Goal: Find specific page/section: Find specific page/section

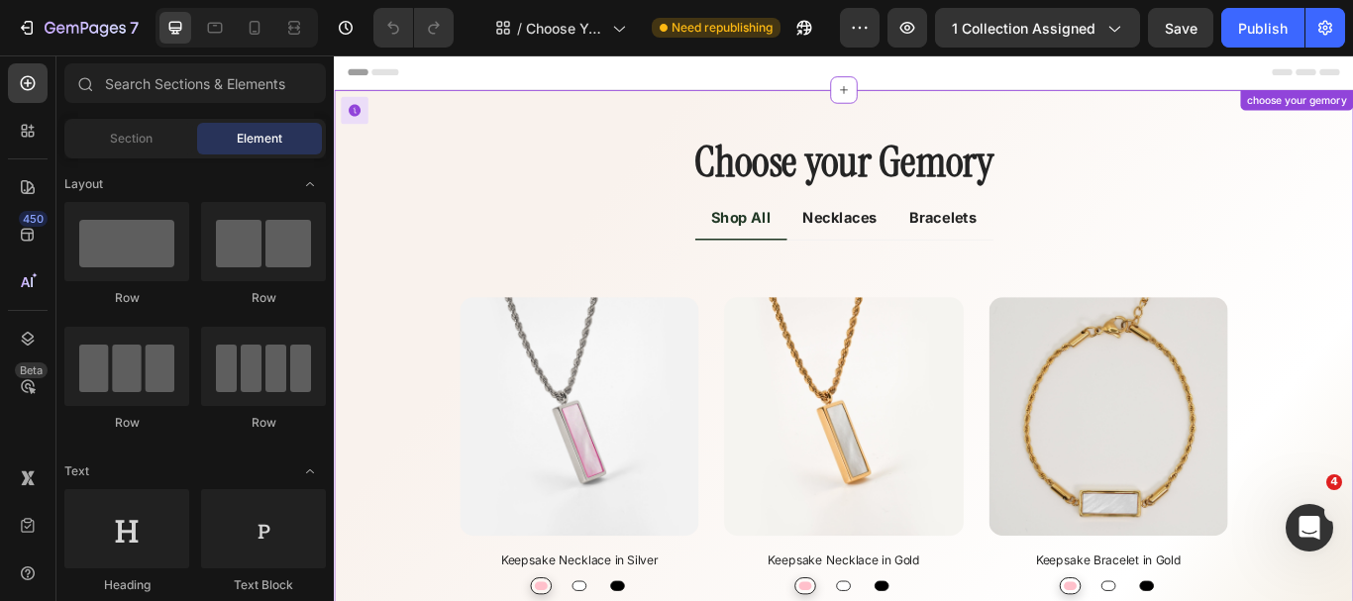
click at [914, 249] on p "Necklaces" at bounding box center [924, 246] width 87 height 26
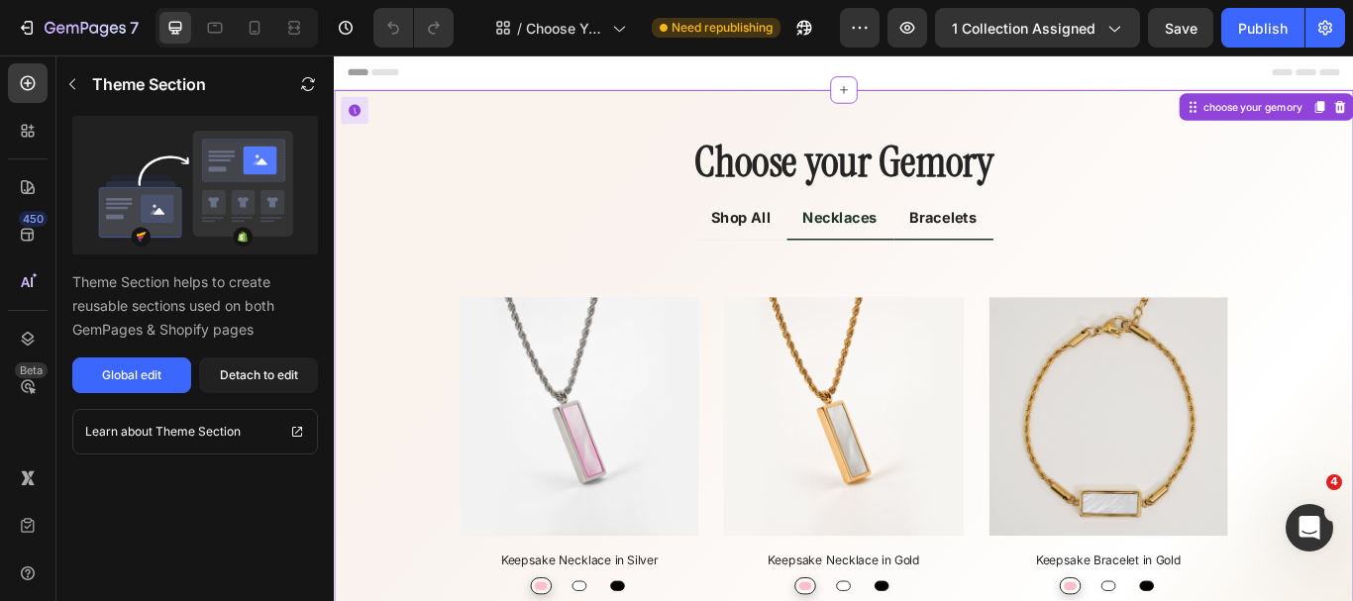
click at [1043, 249] on p "Bracelets" at bounding box center [1045, 246] width 78 height 26
click at [136, 376] on div "Global edit" at bounding box center [131, 376] width 59 height 18
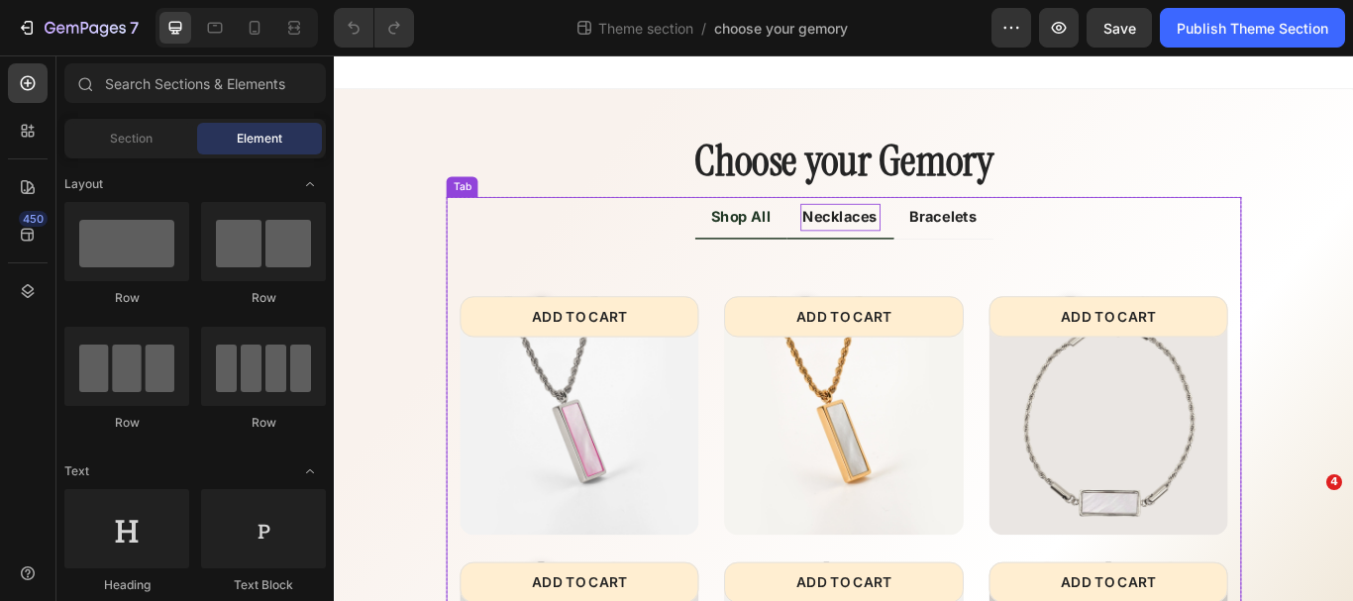
click at [925, 247] on p "Necklaces" at bounding box center [924, 245] width 87 height 26
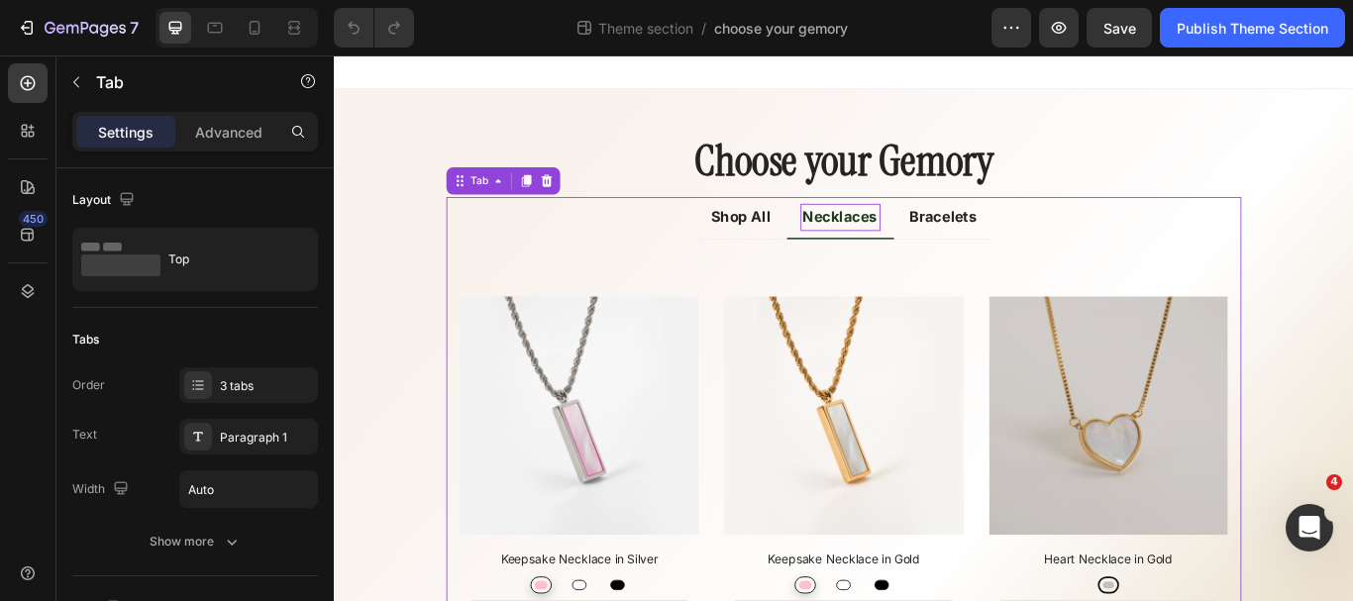
click at [933, 247] on p "Necklaces" at bounding box center [924, 245] width 87 height 26
click at [930, 242] on p "Necklaces" at bounding box center [924, 245] width 87 height 26
click at [710, 328] on div "Title Line (P) Images Keepsake Necklace in Silver (P) Title Pink Pink White Whi…" at bounding box center [929, 512] width 896 height 453
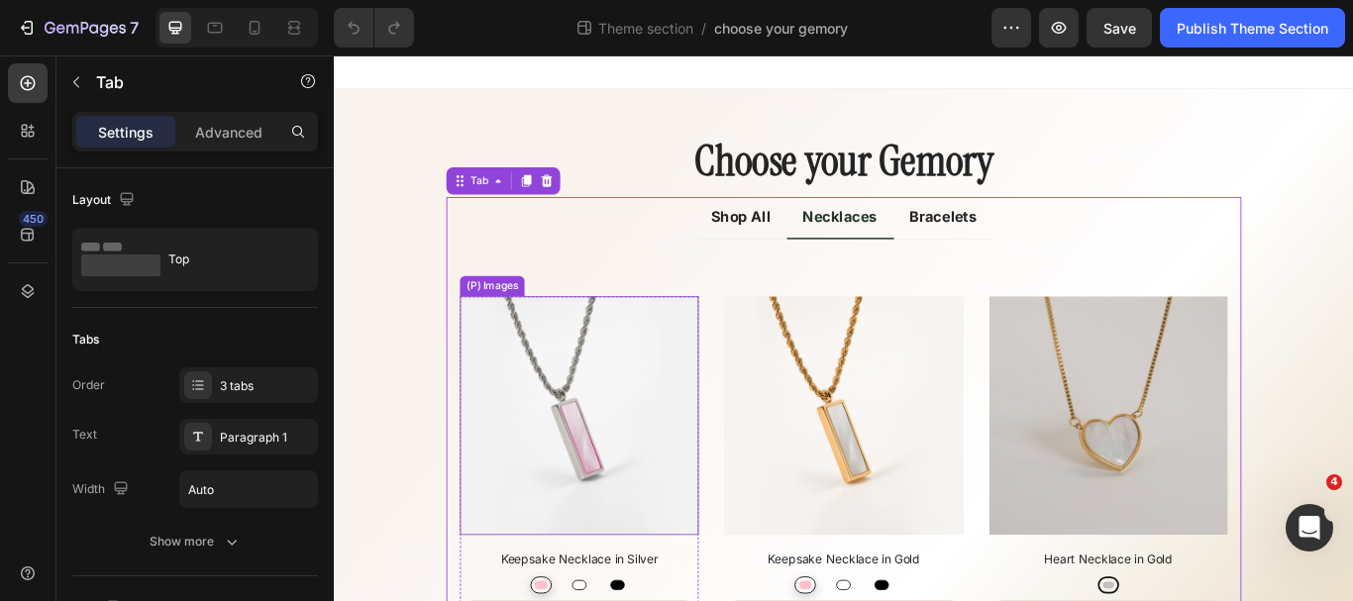
click at [612, 350] on img at bounding box center [620, 476] width 278 height 278
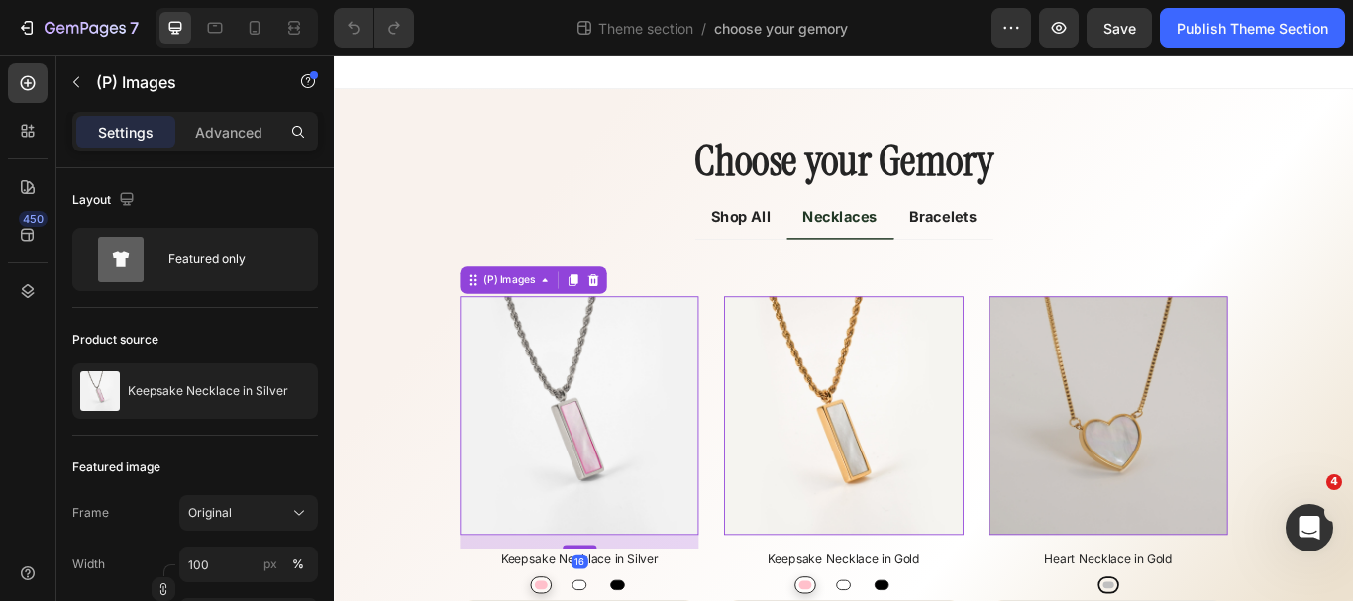
click at [603, 355] on img at bounding box center [620, 476] width 278 height 278
click at [525, 324] on div "(P) Images" at bounding box center [537, 318] width 67 height 18
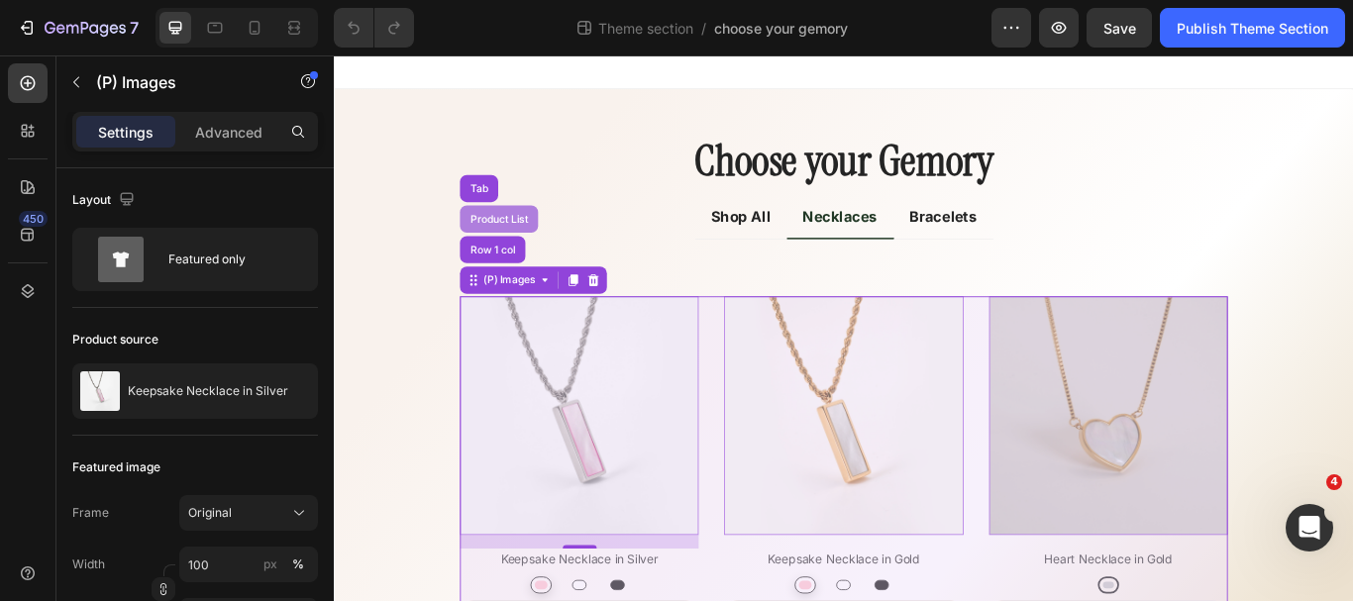
click at [543, 239] on div "Product List" at bounding box center [526, 247] width 91 height 32
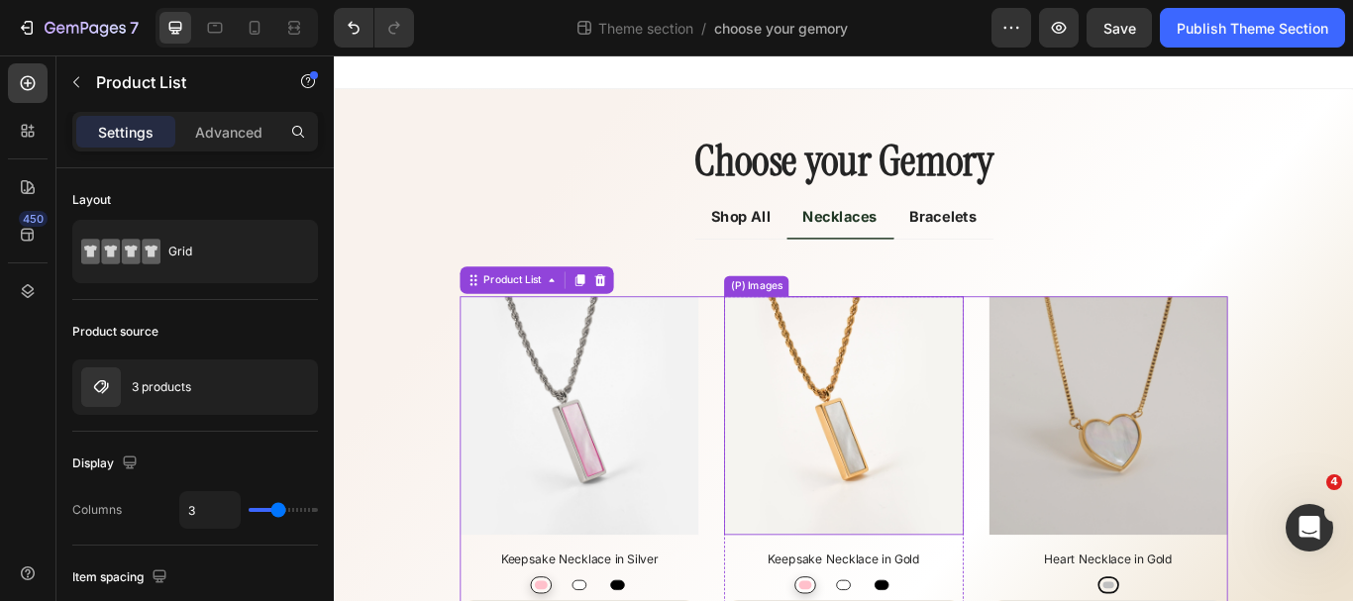
scroll to position [167, 0]
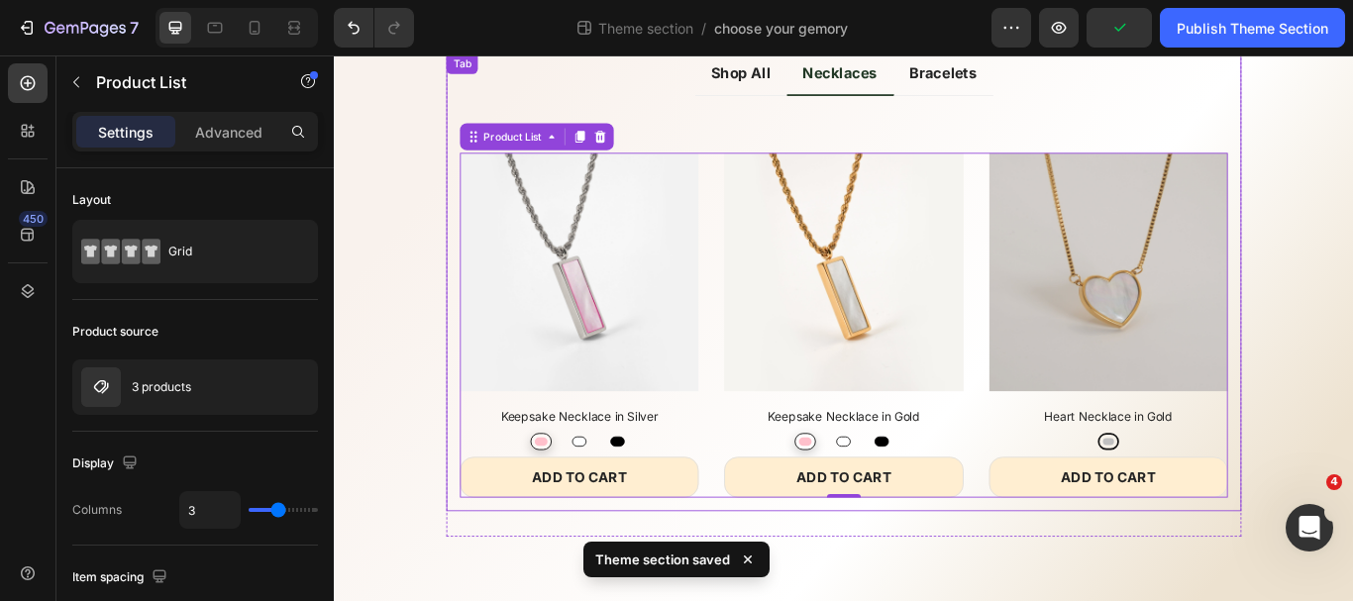
click at [1046, 84] on p "Bracelets" at bounding box center [1045, 77] width 78 height 26
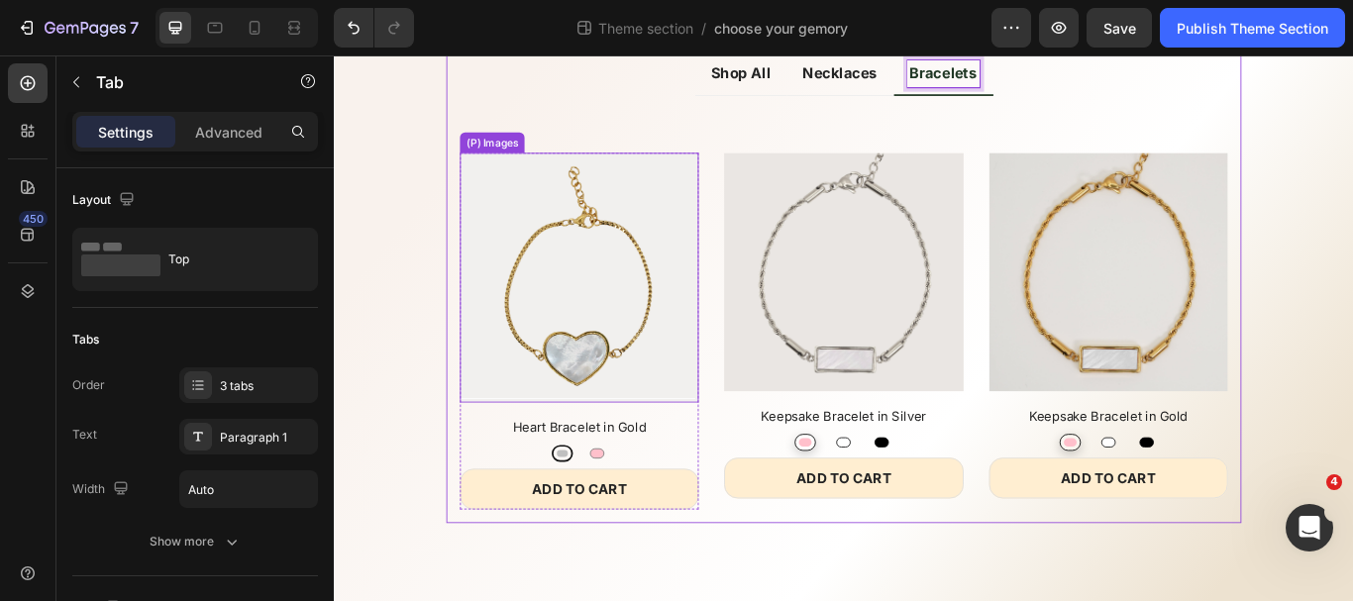
click at [679, 196] on img at bounding box center [620, 314] width 278 height 291
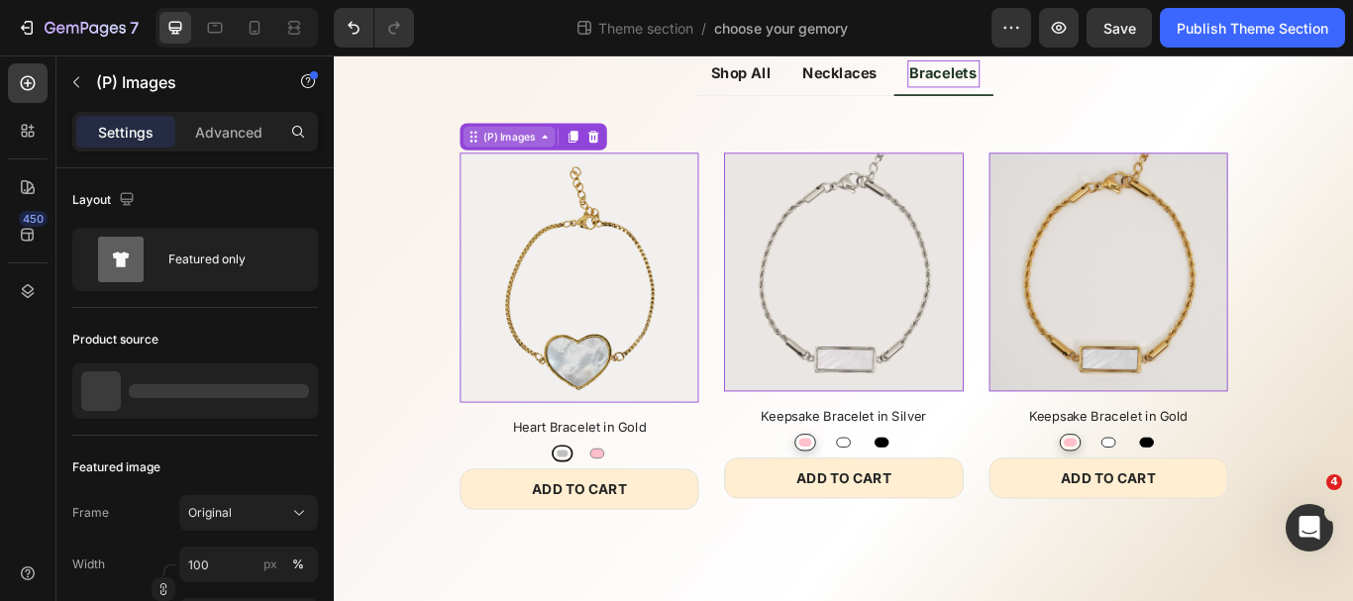
click at [540, 158] on div "(P) Images" at bounding box center [537, 151] width 67 height 18
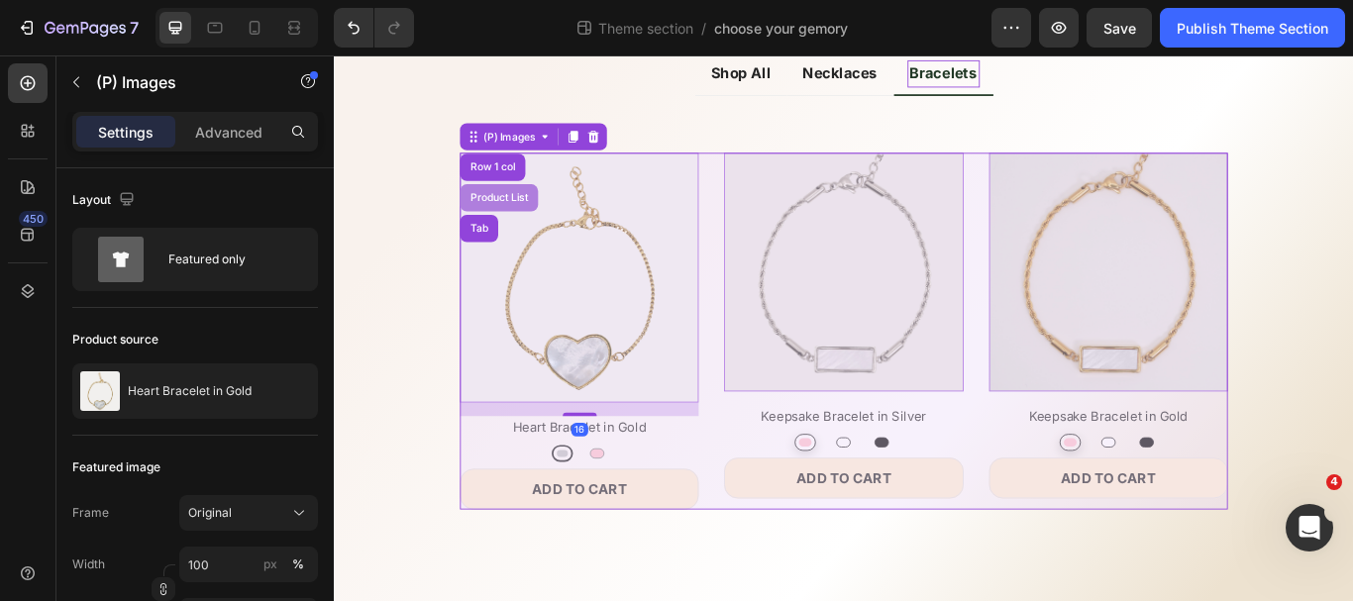
click at [539, 213] on div "Product List" at bounding box center [526, 222] width 91 height 32
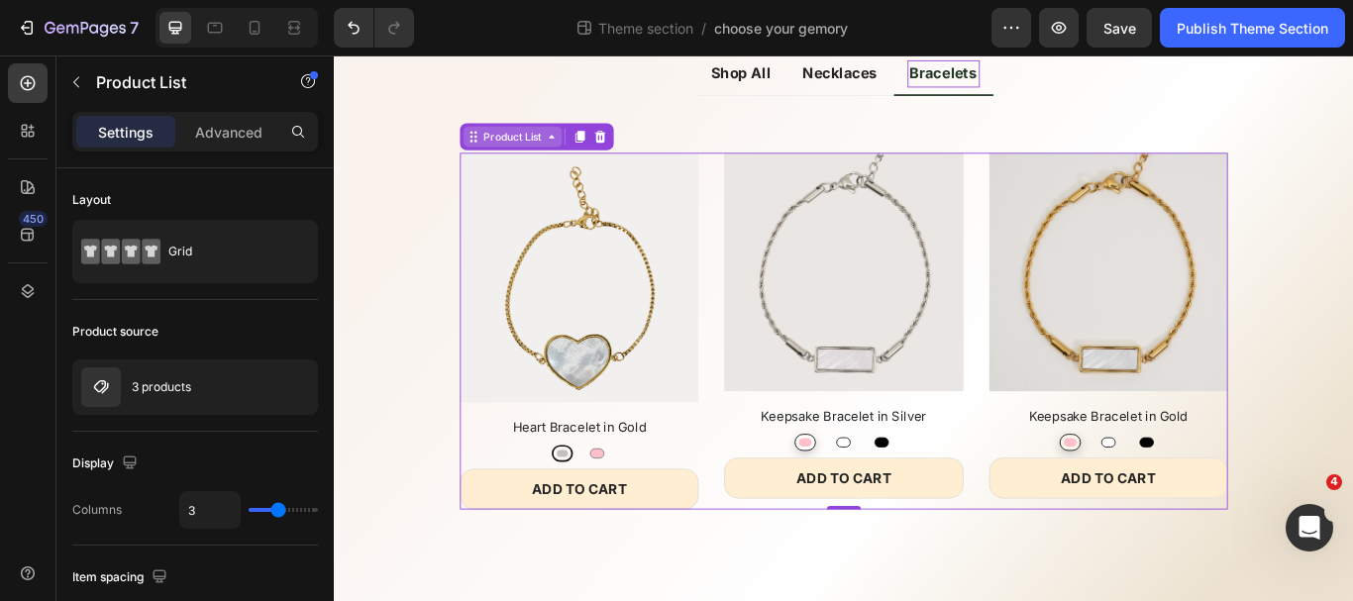
click at [541, 154] on div "Product List" at bounding box center [541, 151] width 75 height 18
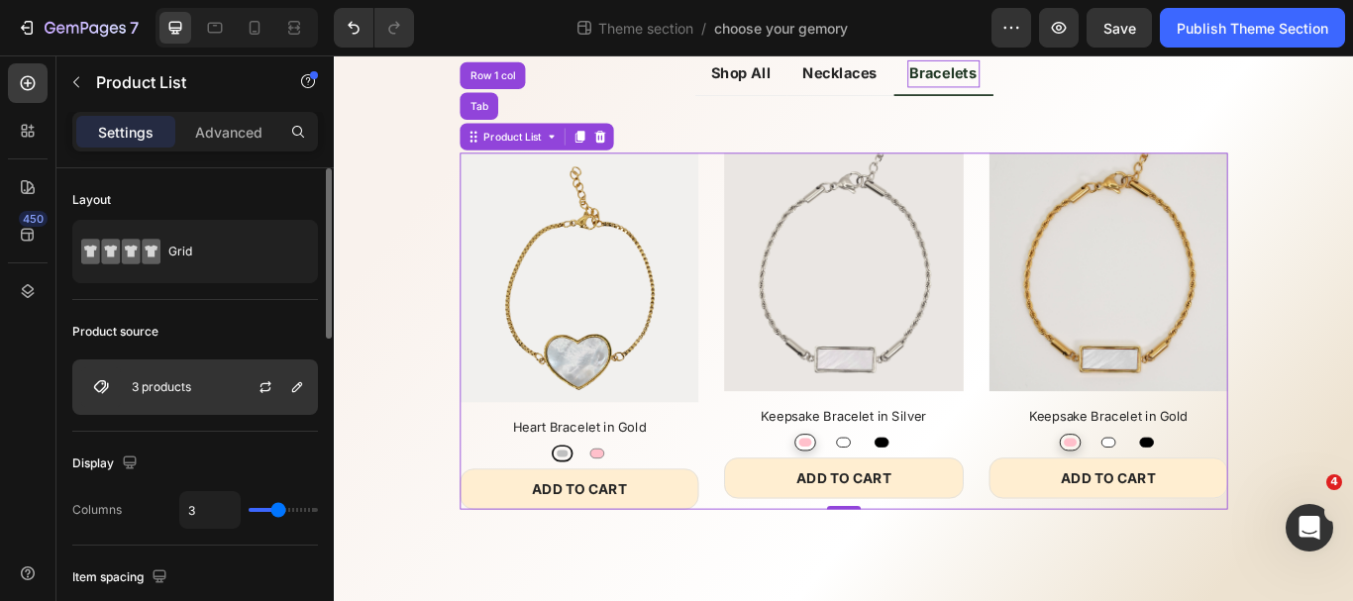
click at [197, 385] on div "3 products" at bounding box center [195, 387] width 246 height 55
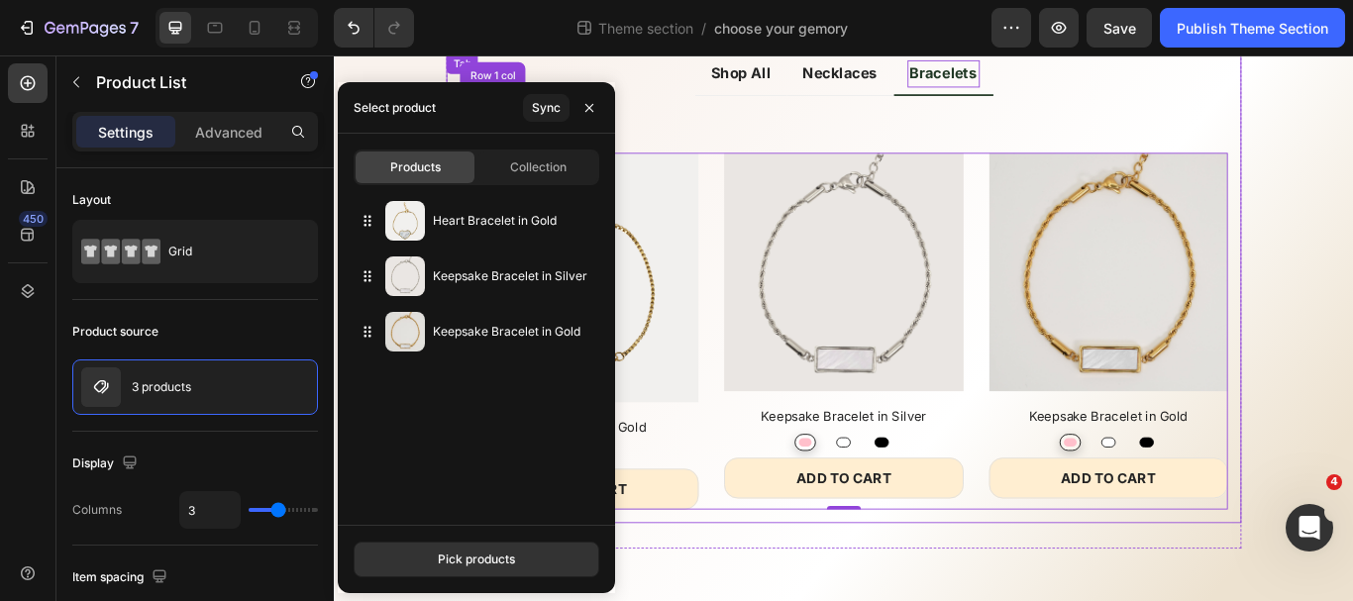
drag, startPoint x: 1030, startPoint y: 145, endPoint x: 1308, endPoint y: 682, distance: 604.4
click at [1030, 145] on div "Title Line (P) Images Heart Bracelet in Gold (P) Title Silver Silver Pink Pink …" at bounding box center [929, 353] width 896 height 468
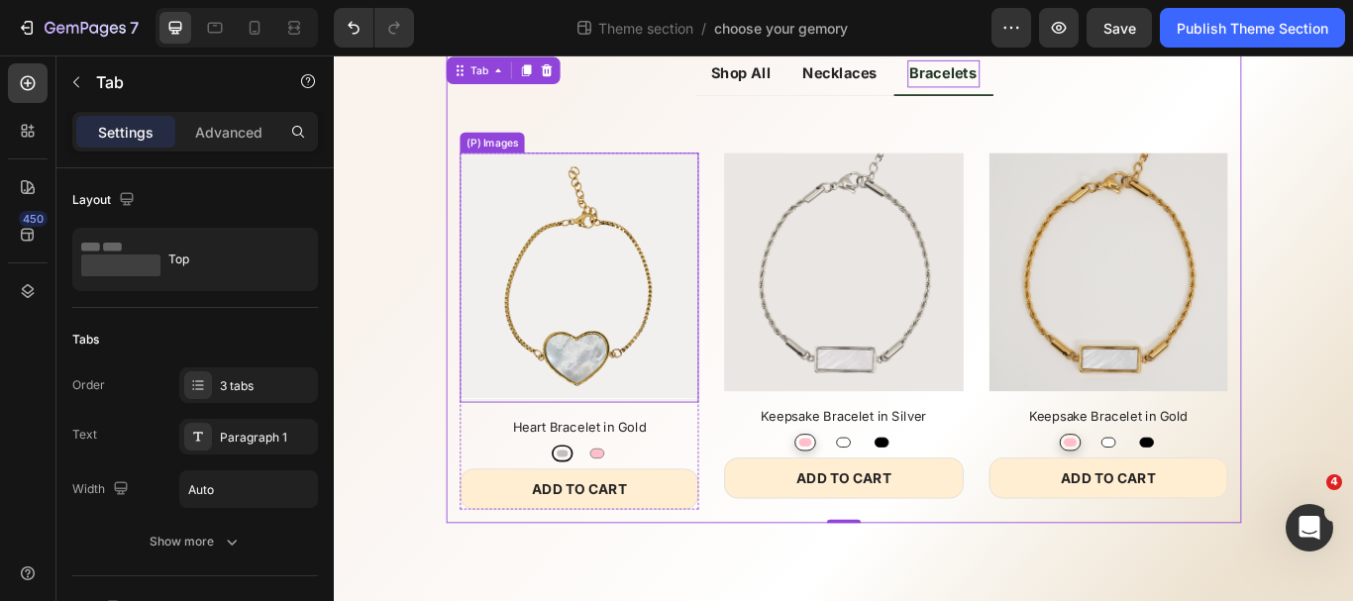
click at [529, 221] on img at bounding box center [620, 314] width 278 height 291
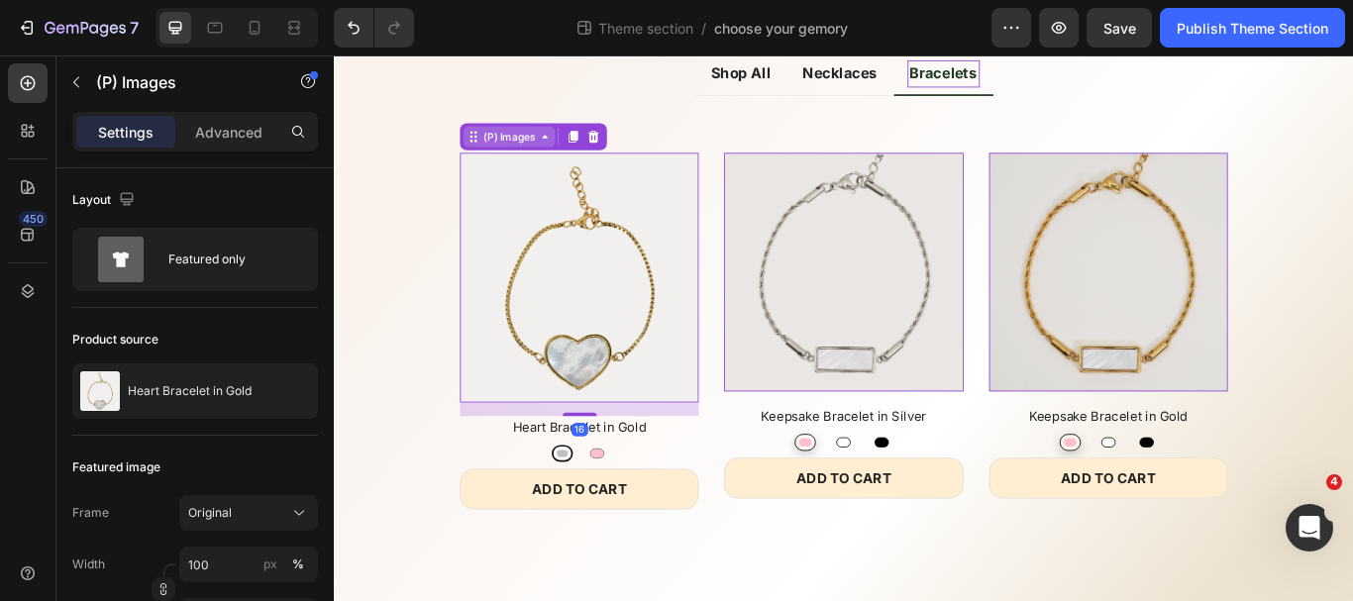
click at [523, 155] on div "(P) Images" at bounding box center [537, 151] width 67 height 18
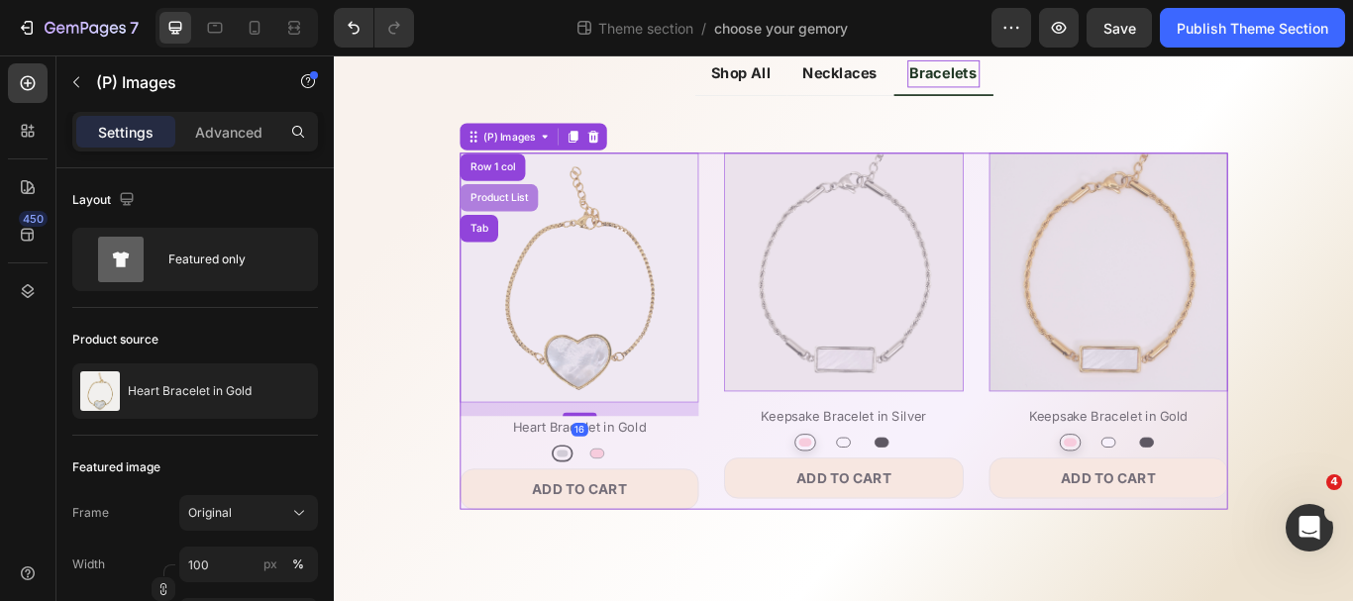
click at [522, 223] on div "Product List" at bounding box center [525, 222] width 75 height 12
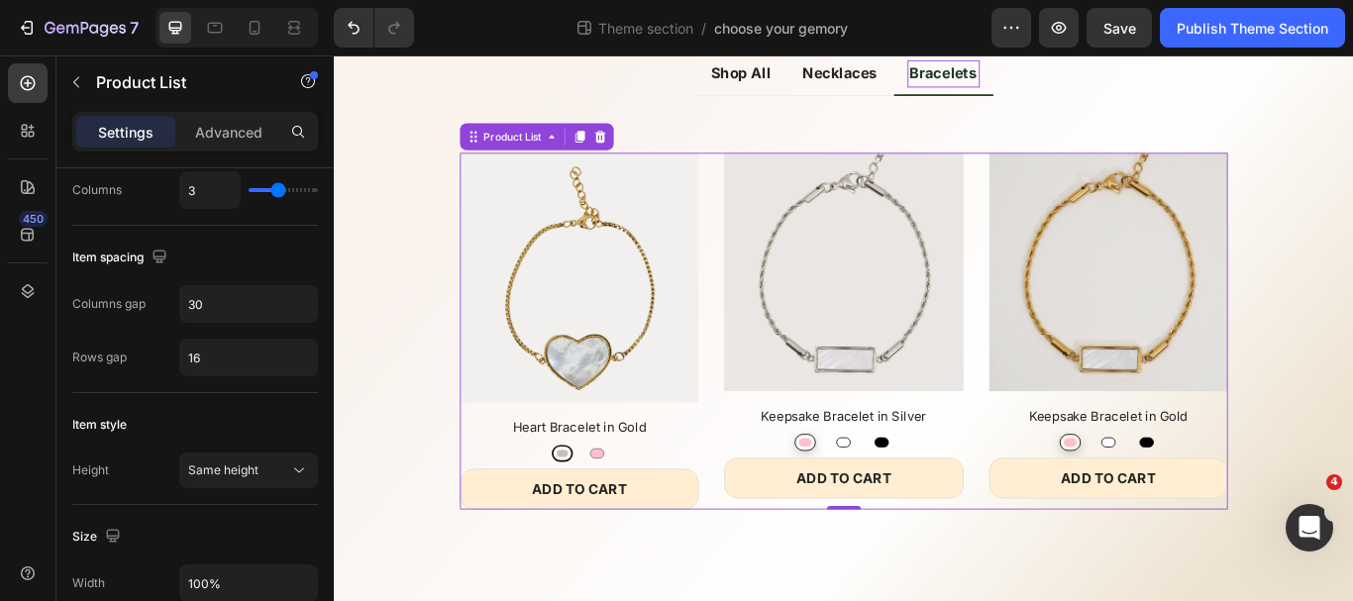
scroll to position [0, 0]
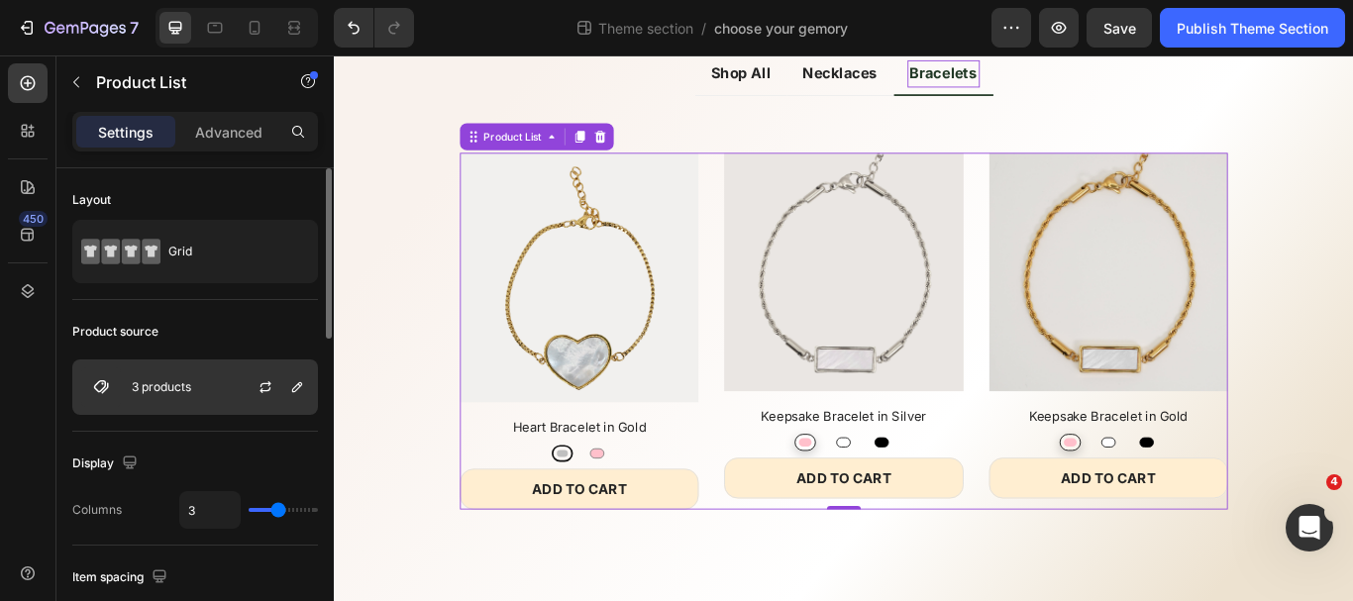
click at [208, 386] on div "3 products" at bounding box center [195, 387] width 246 height 55
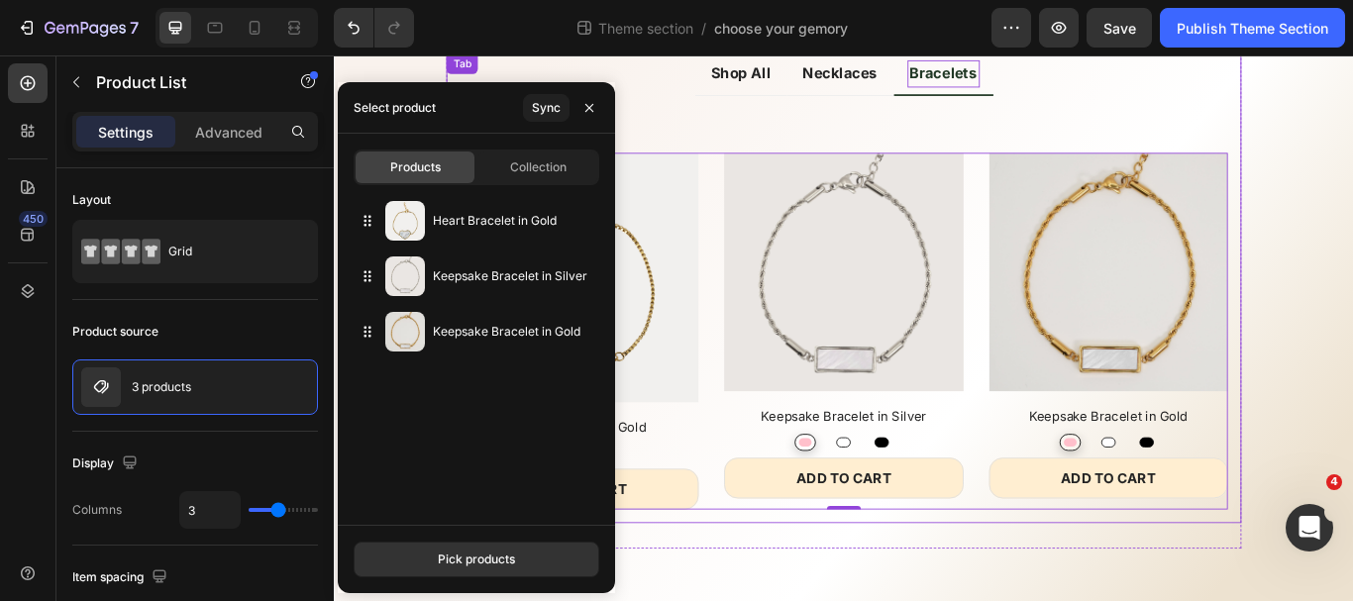
click at [903, 72] on p "Necklaces" at bounding box center [924, 77] width 87 height 26
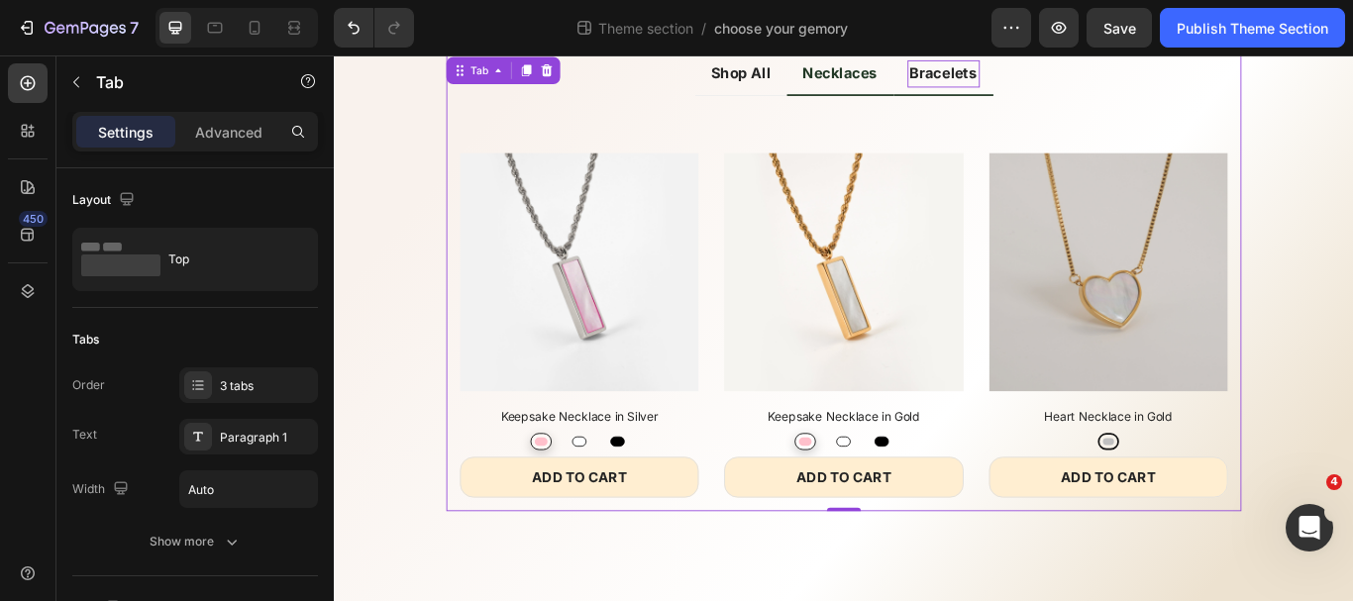
click at [595, 204] on img at bounding box center [620, 308] width 278 height 278
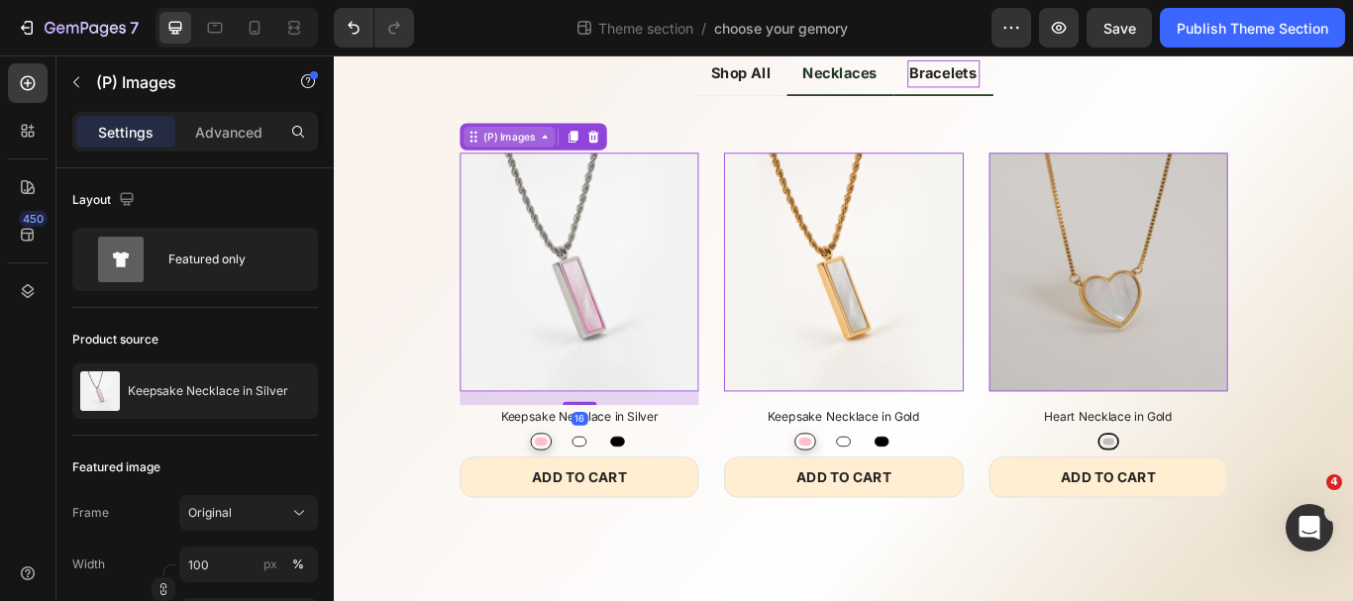
click at [530, 158] on div "(P) Images" at bounding box center [537, 151] width 67 height 18
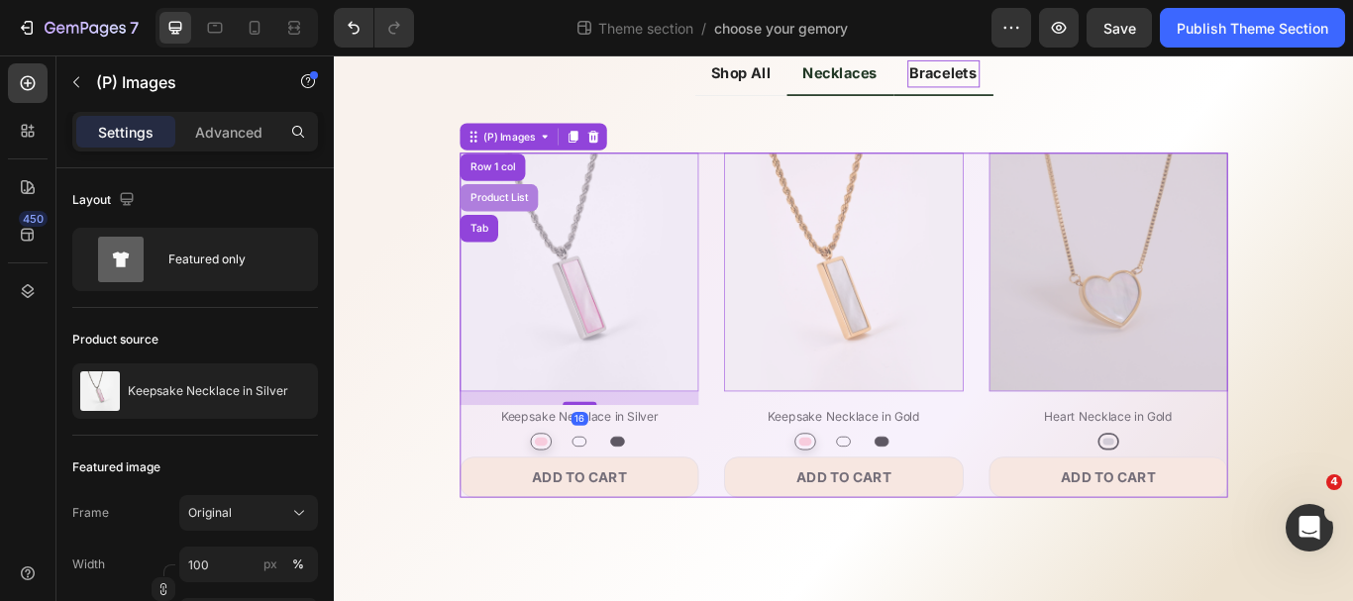
click at [533, 219] on div "Product List" at bounding box center [525, 222] width 75 height 12
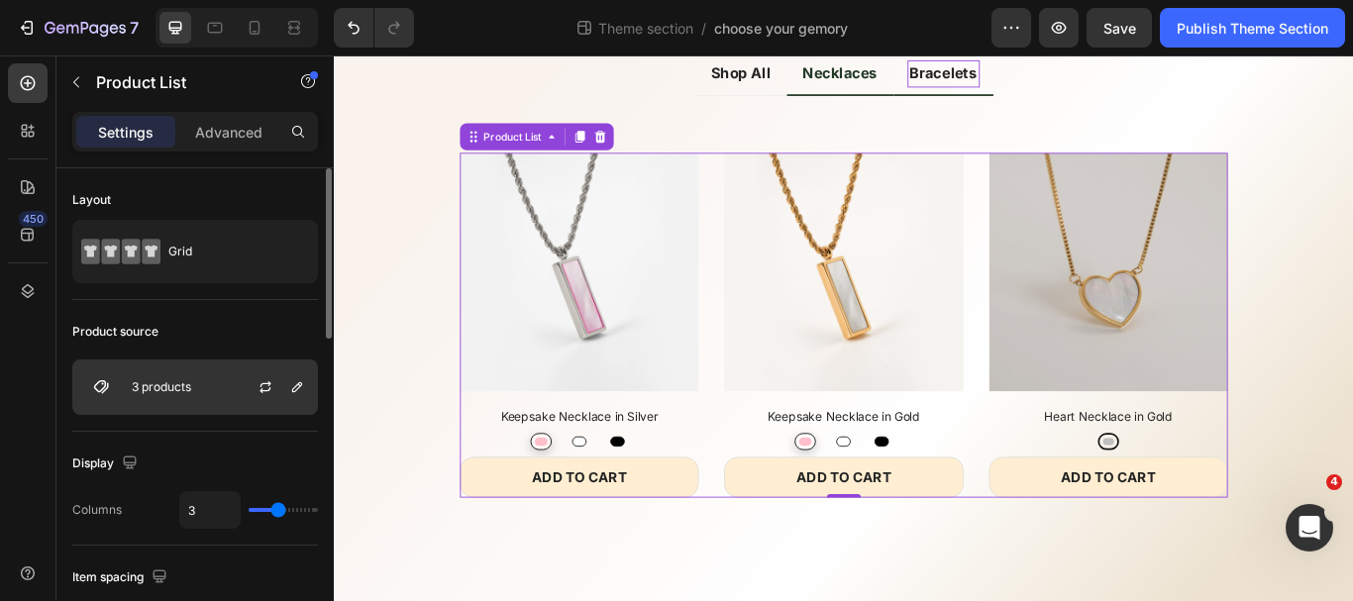
click at [208, 390] on div "3 products" at bounding box center [195, 387] width 246 height 55
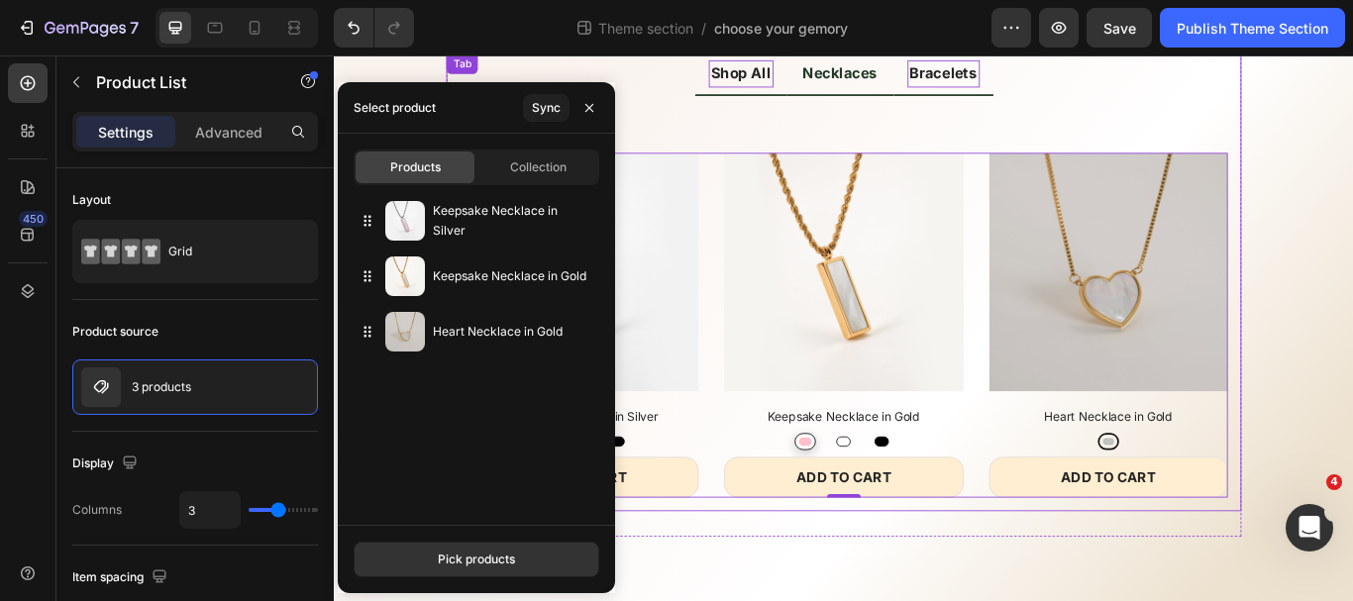
click at [806, 74] on p "Shop All" at bounding box center [808, 77] width 69 height 26
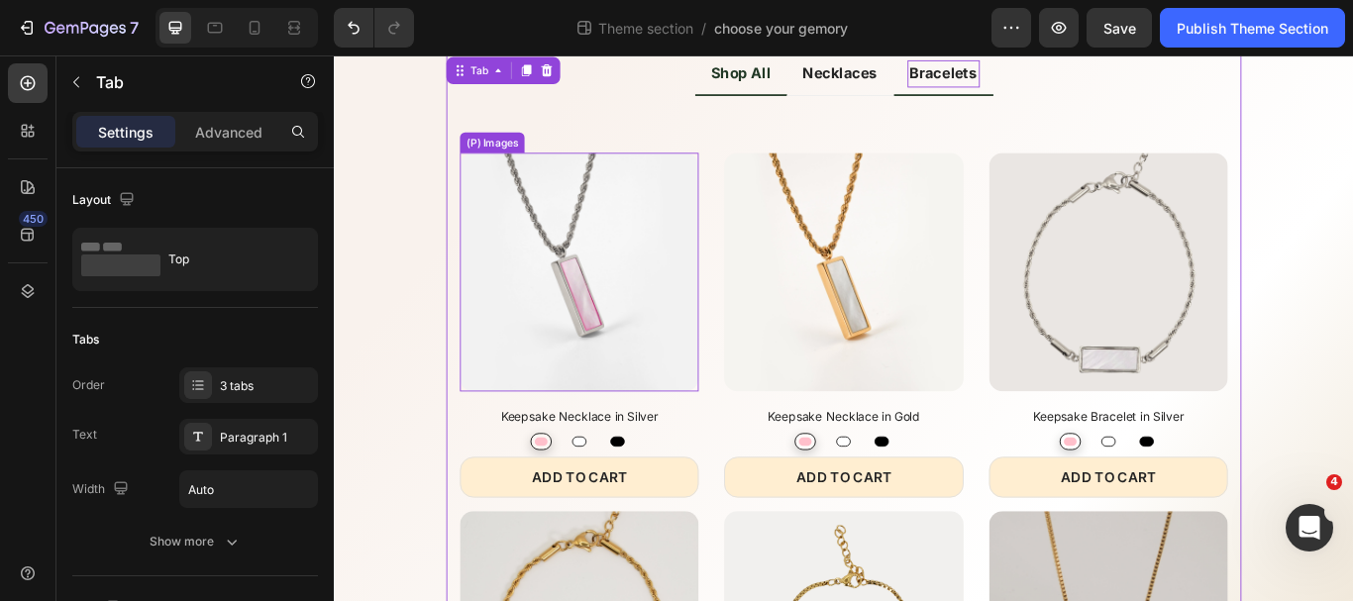
click at [550, 190] on img at bounding box center [620, 308] width 278 height 278
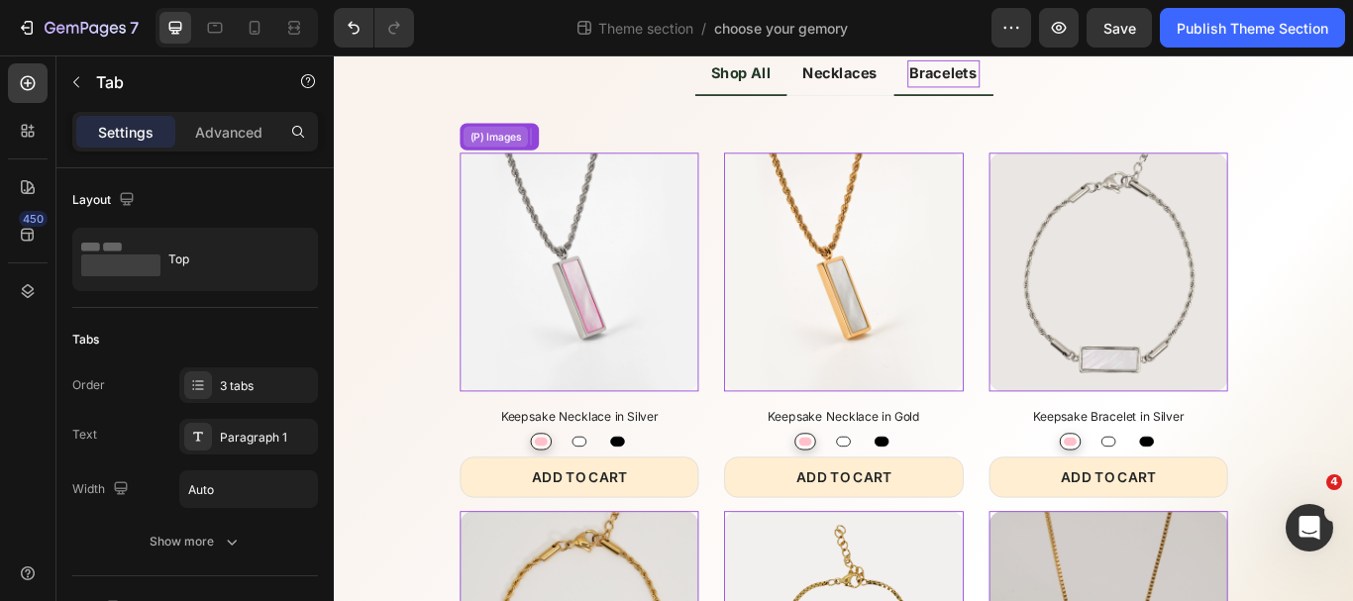
click at [529, 147] on div "(P) Images" at bounding box center [521, 151] width 67 height 18
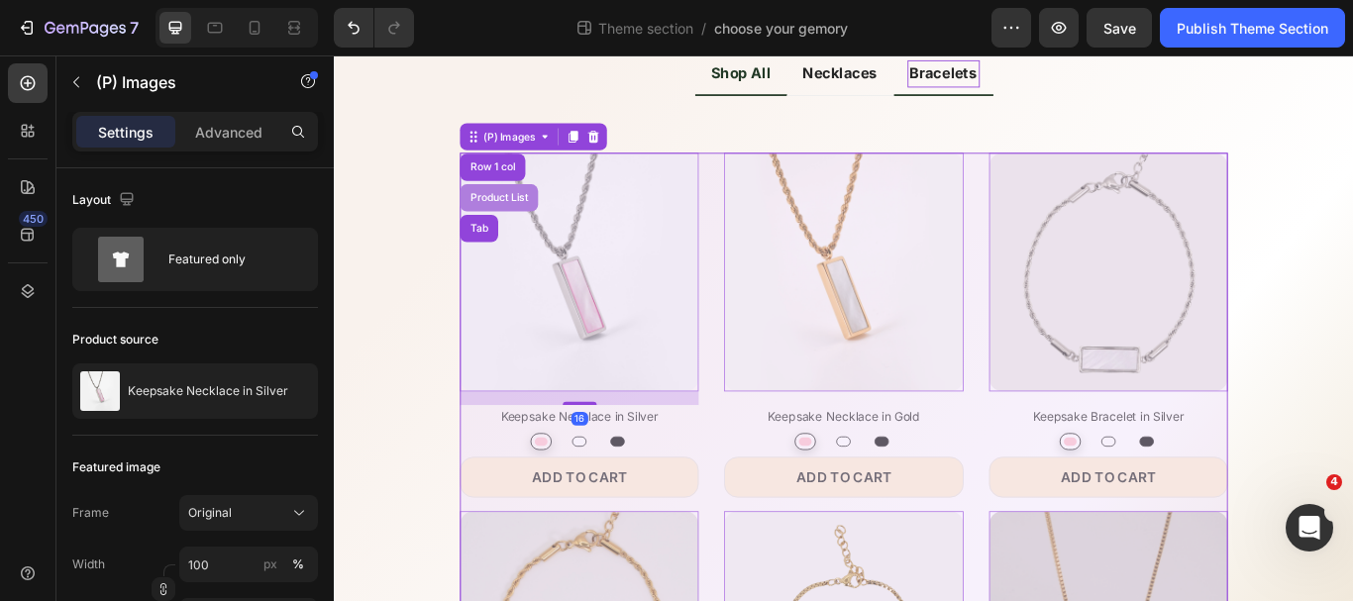
click at [527, 216] on div "Product List" at bounding box center [525, 222] width 75 height 12
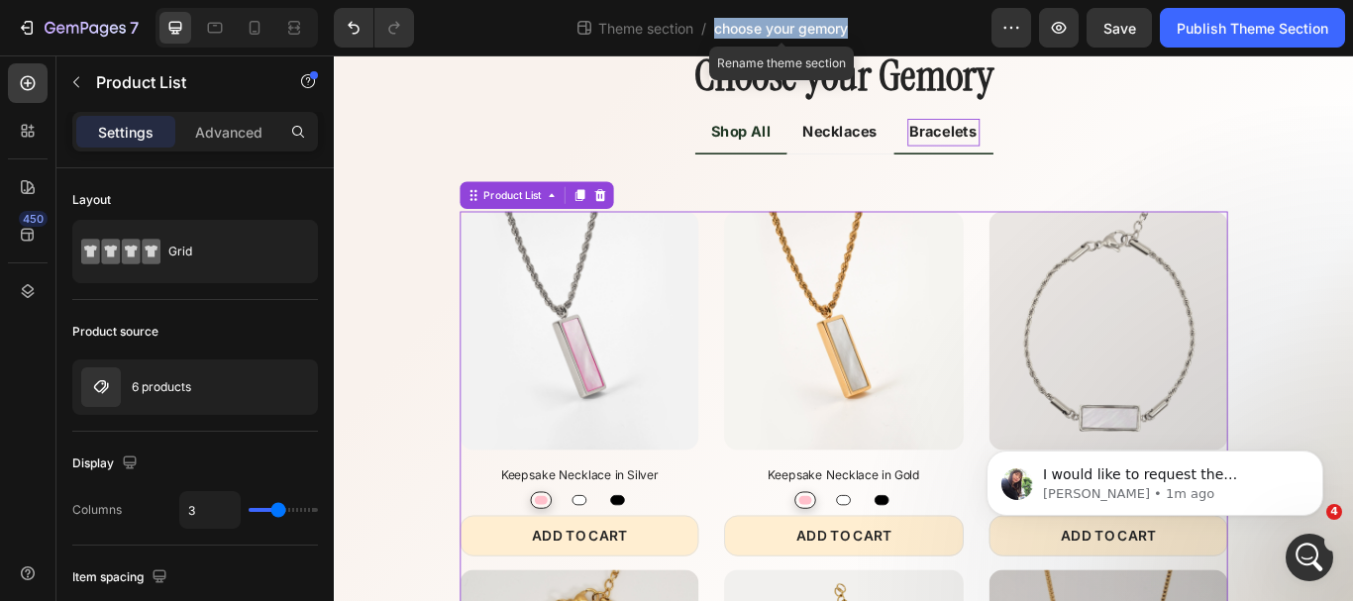
drag, startPoint x: 757, startPoint y: 29, endPoint x: 713, endPoint y: 29, distance: 43.6
click at [713, 29] on div "Theme section / choose your gemory Rename theme section" at bounding box center [711, 28] width 562 height 40
copy span "choose your gemory"
